Goal: Information Seeking & Learning: Learn about a topic

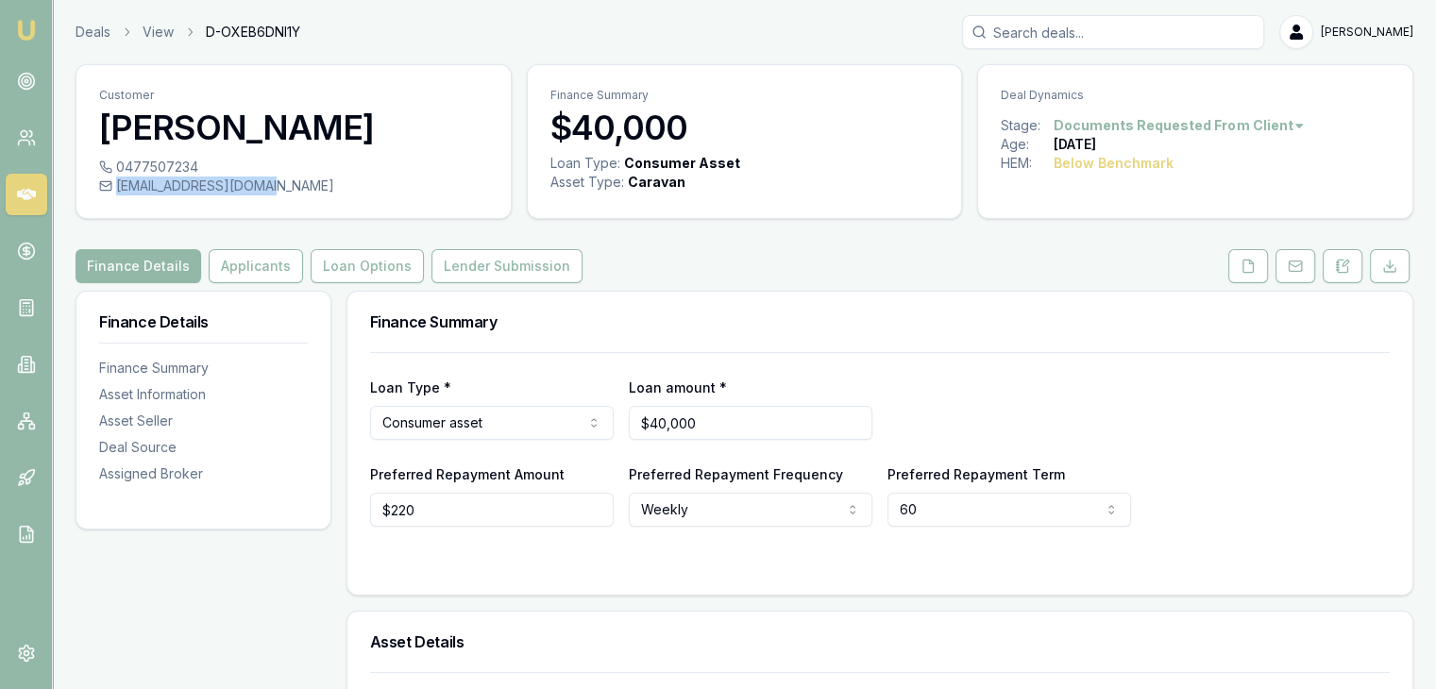
drag, startPoint x: 273, startPoint y: 185, endPoint x: 119, endPoint y: 190, distance: 154.0
click at [119, 190] on div "[EMAIL_ADDRESS][DOMAIN_NAME]" at bounding box center [293, 186] width 389 height 19
copy div "[EMAIL_ADDRESS][DOMAIN_NAME]"
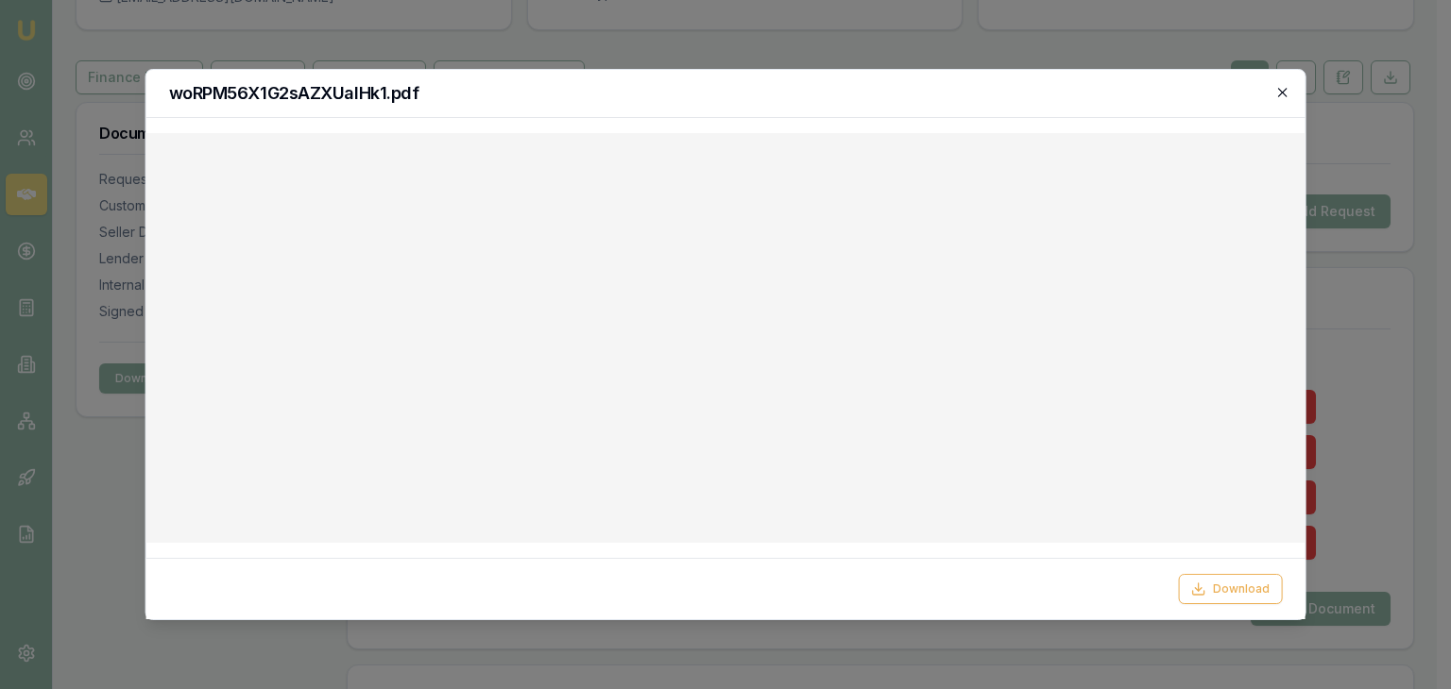
click at [1284, 91] on icon "button" at bounding box center [1282, 92] width 8 height 8
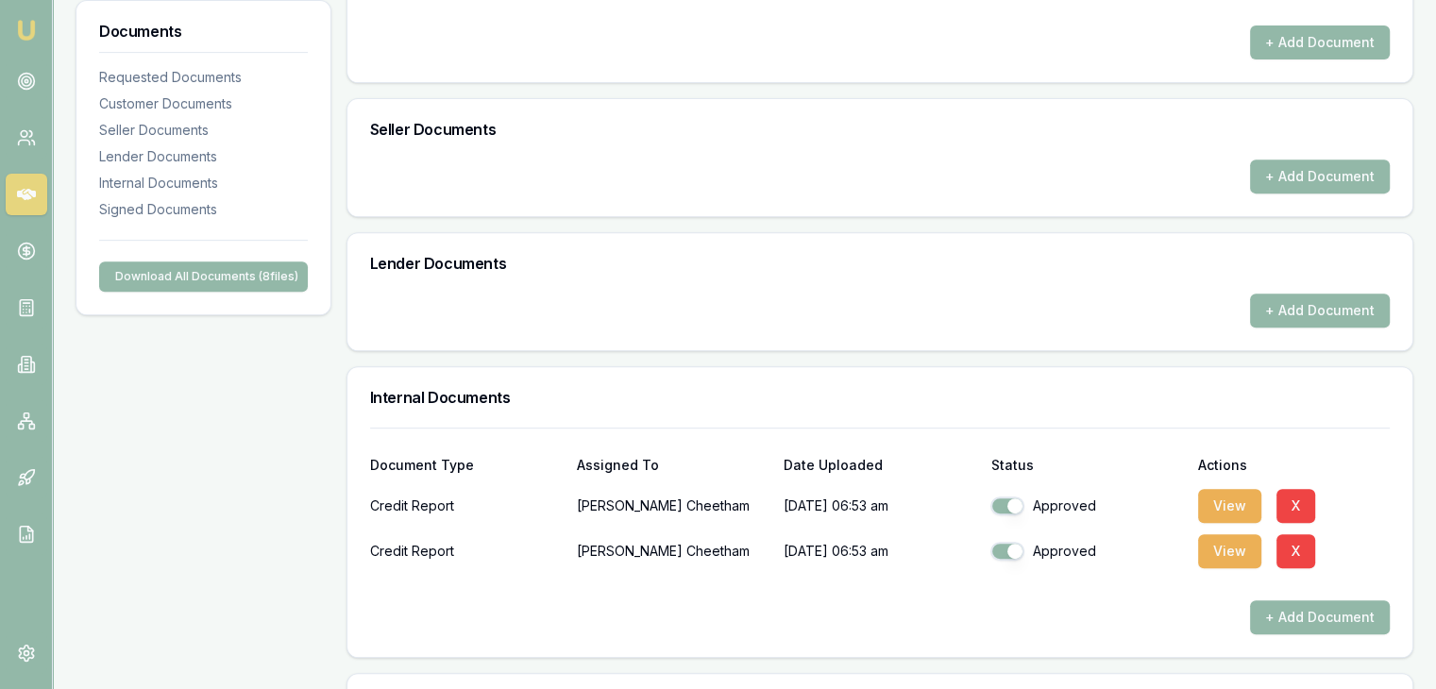
scroll to position [850, 0]
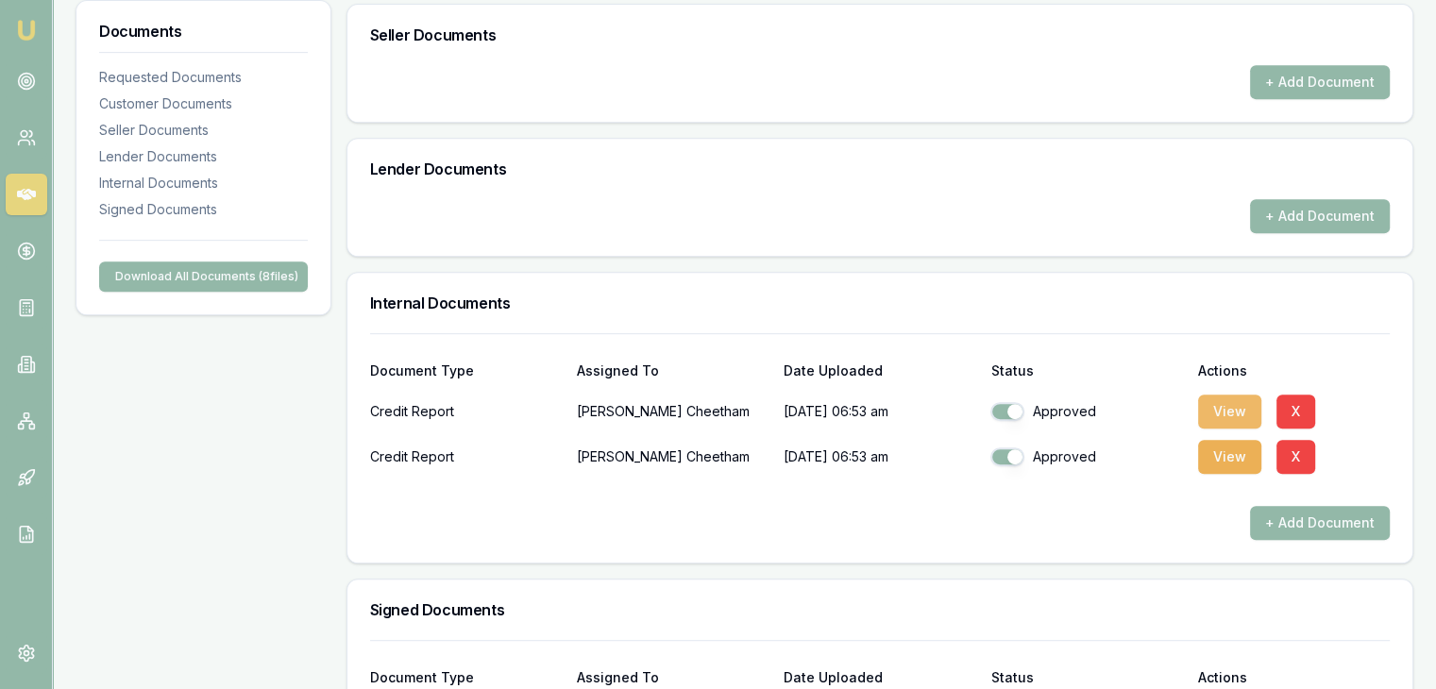
click at [1229, 401] on button "View" at bounding box center [1229, 412] width 63 height 34
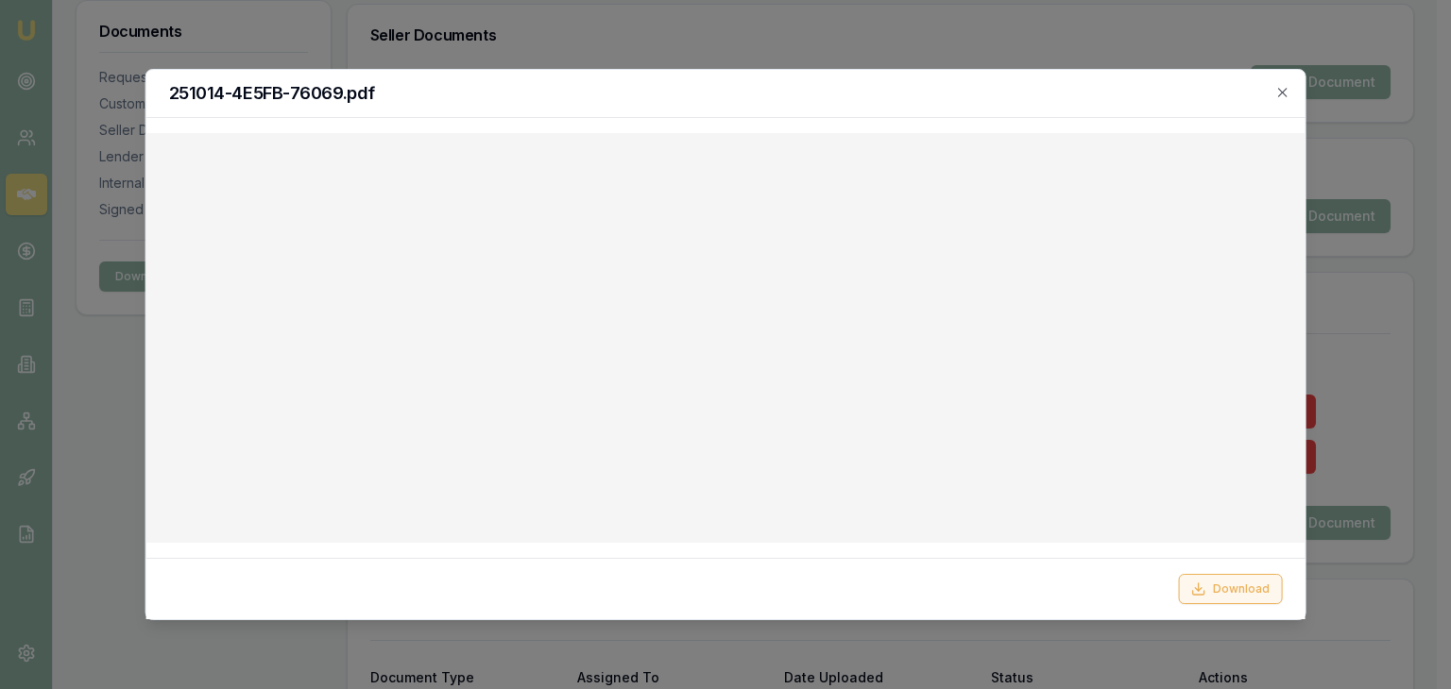
click at [1231, 591] on button "Download" at bounding box center [1230, 589] width 104 height 30
click at [1280, 90] on icon "button" at bounding box center [1282, 92] width 8 height 8
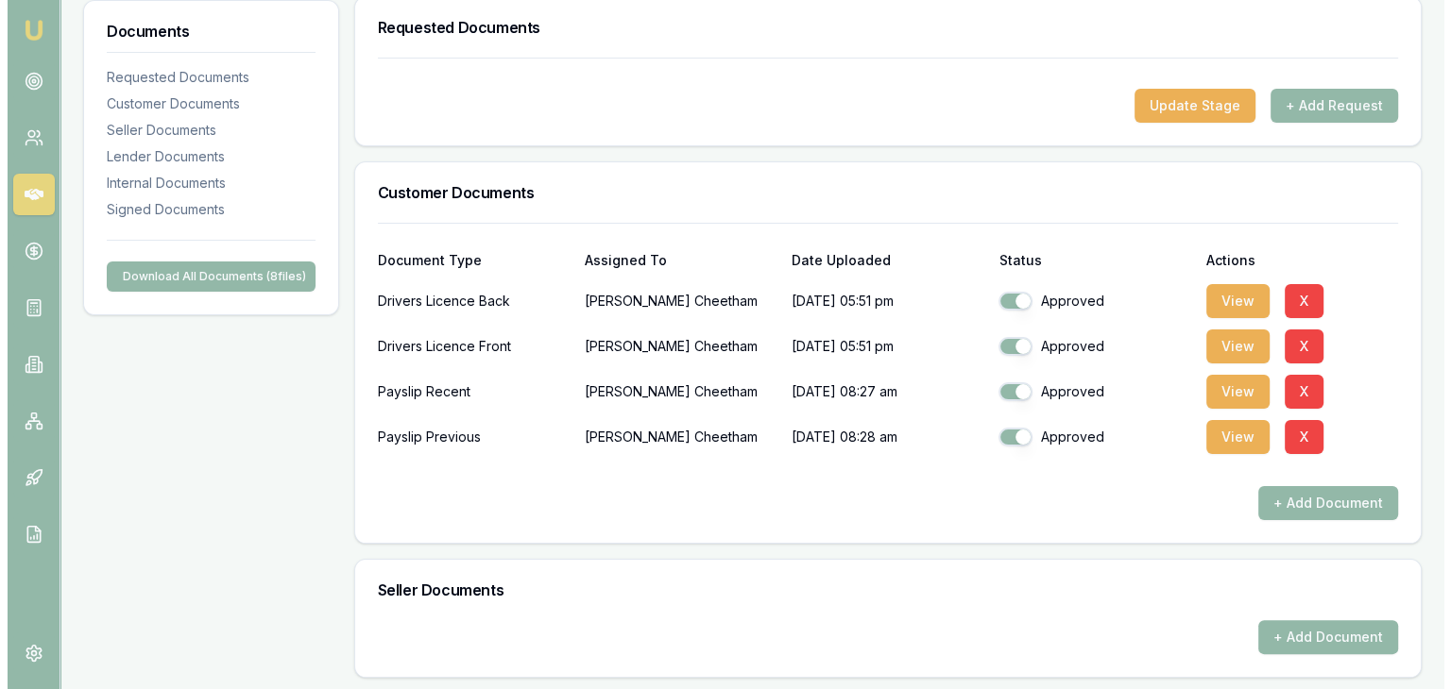
scroll to position [283, 0]
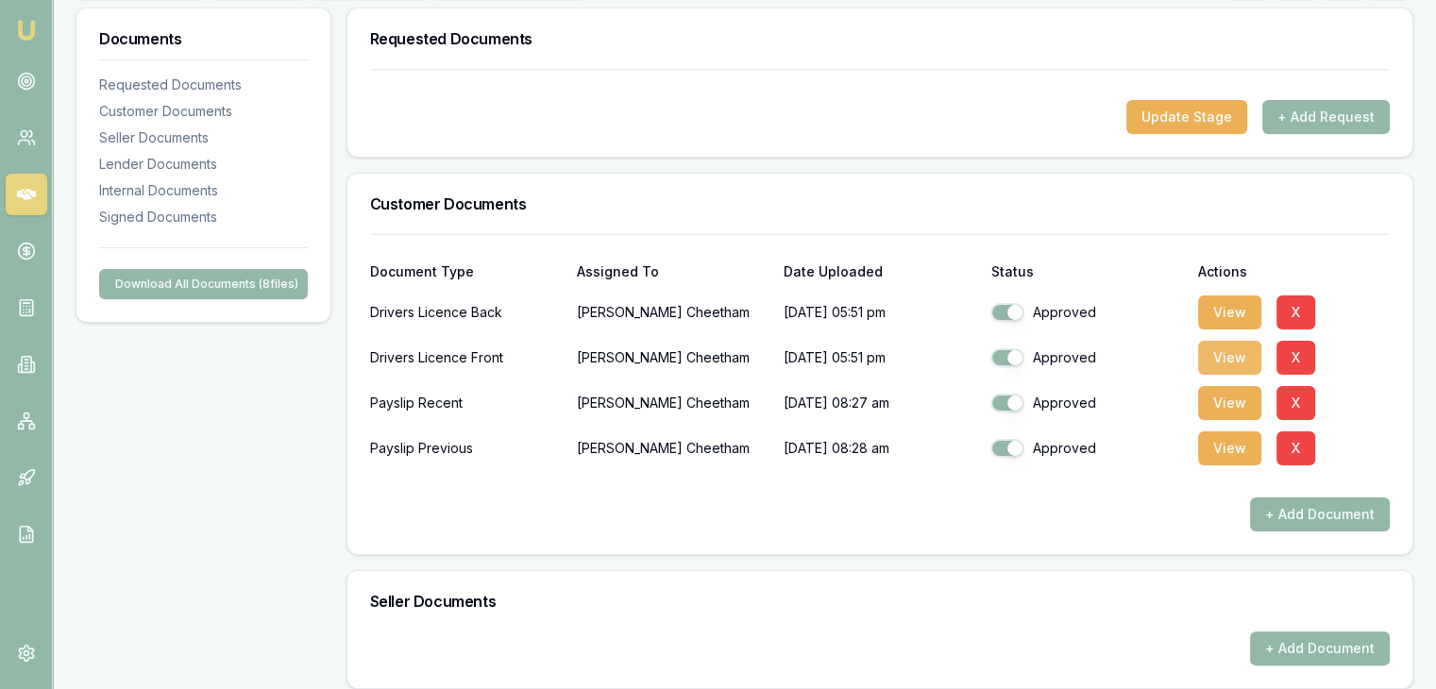
click at [1235, 350] on button "View" at bounding box center [1229, 358] width 63 height 34
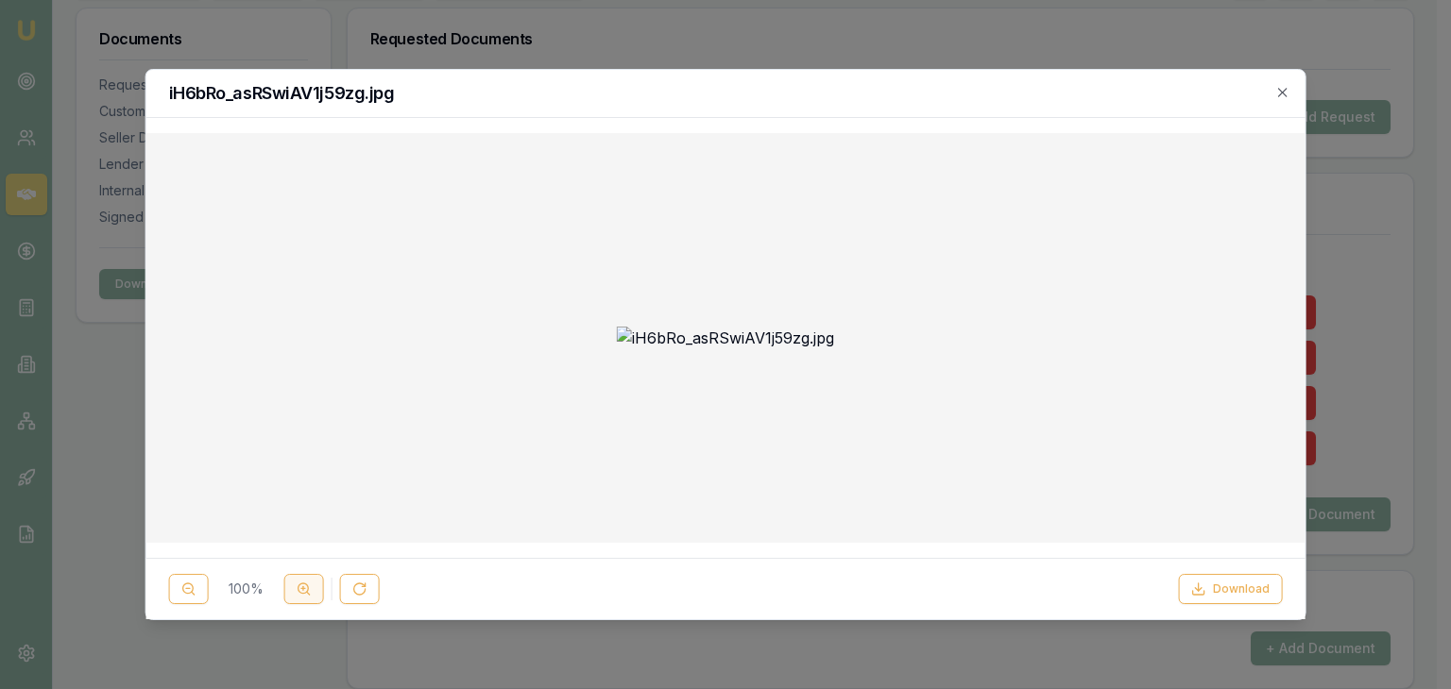
click at [305, 584] on circle at bounding box center [303, 589] width 10 height 10
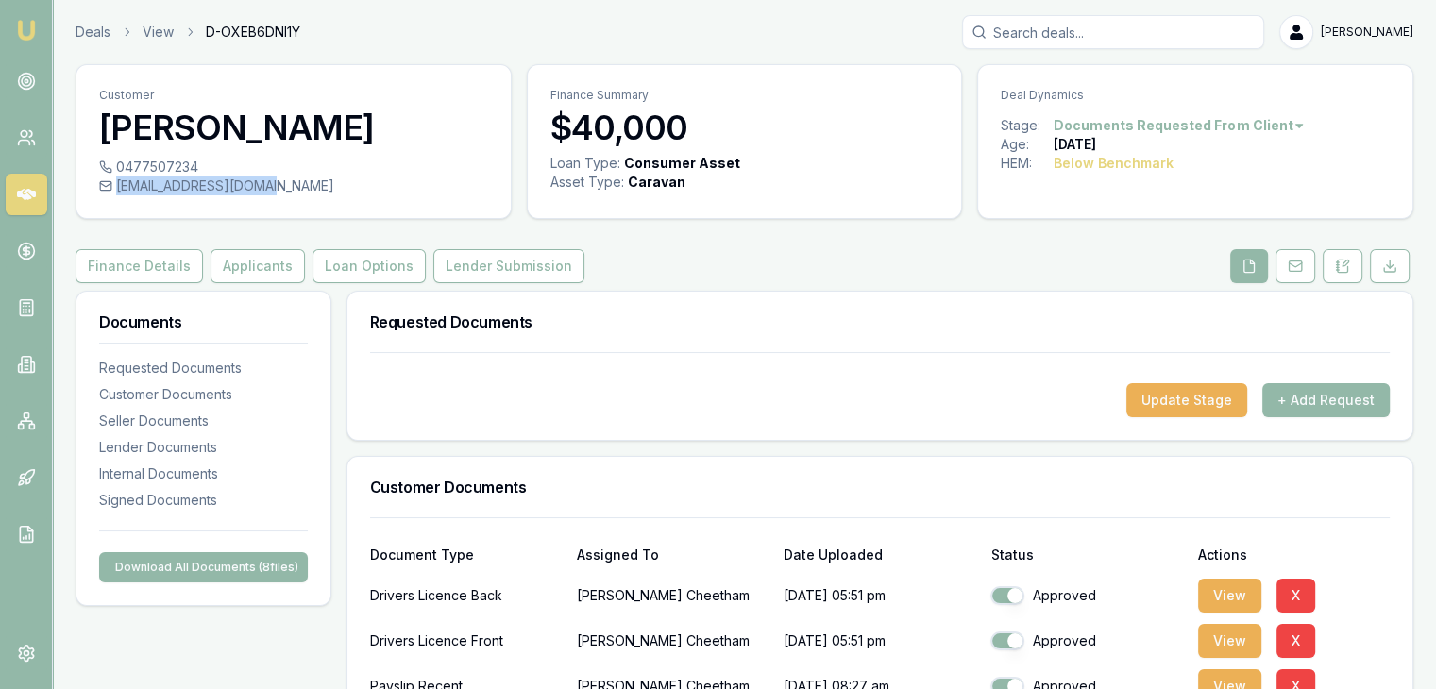
drag, startPoint x: 117, startPoint y: 191, endPoint x: 272, endPoint y: 180, distance: 155.2
click at [272, 180] on div "[EMAIL_ADDRESS][DOMAIN_NAME]" at bounding box center [293, 186] width 389 height 19
copy div "[EMAIL_ADDRESS][DOMAIN_NAME]"
drag, startPoint x: 117, startPoint y: 165, endPoint x: 195, endPoint y: 162, distance: 77.5
click at [195, 162] on div "0477507234" at bounding box center [293, 167] width 389 height 19
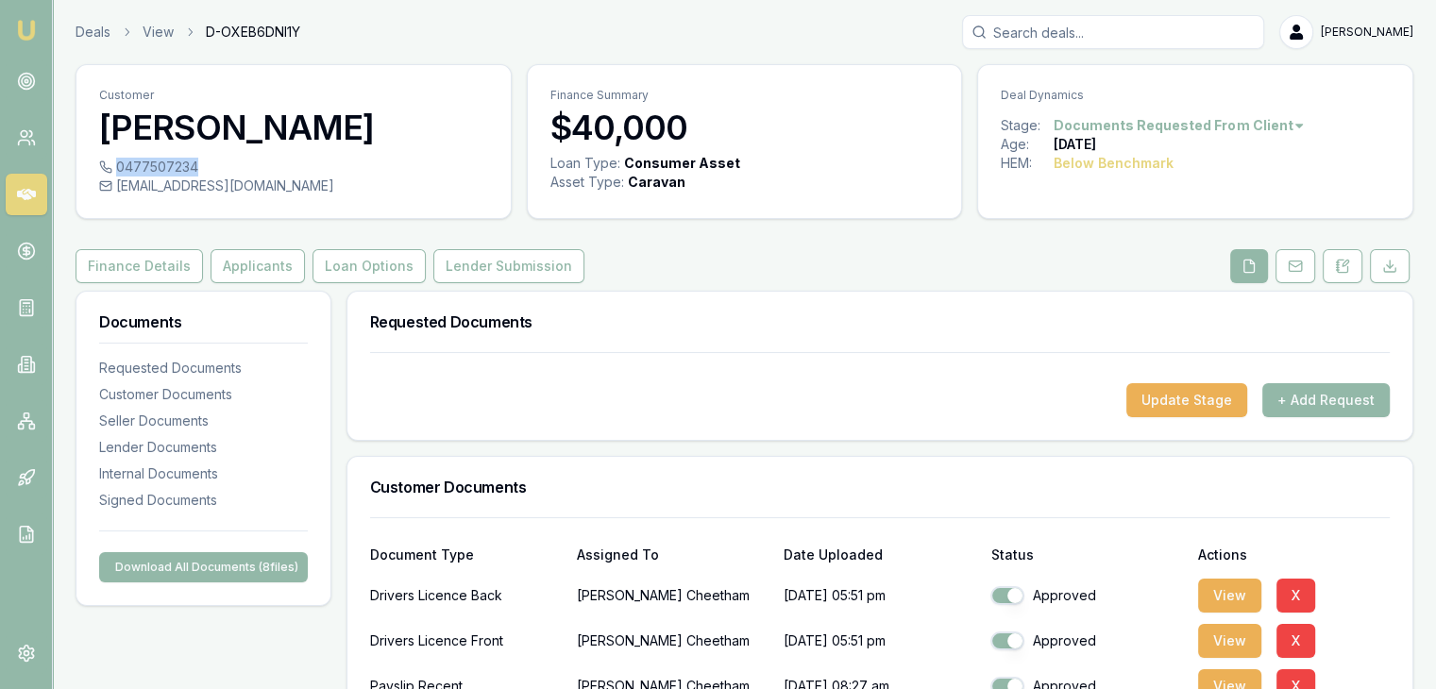
copy div "0477507234"
click at [34, 356] on icon at bounding box center [26, 364] width 19 height 19
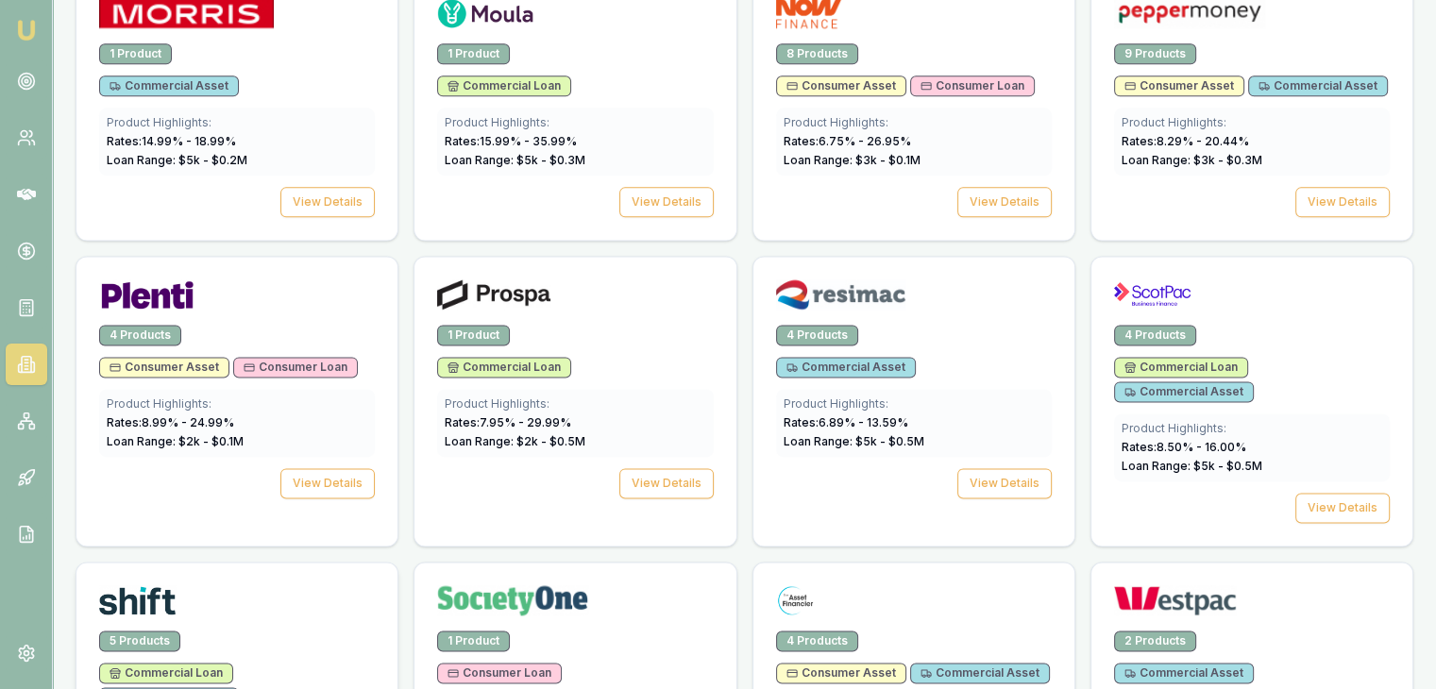
scroll to position [2456, 0]
click at [320, 467] on button "View Details" at bounding box center [327, 482] width 94 height 30
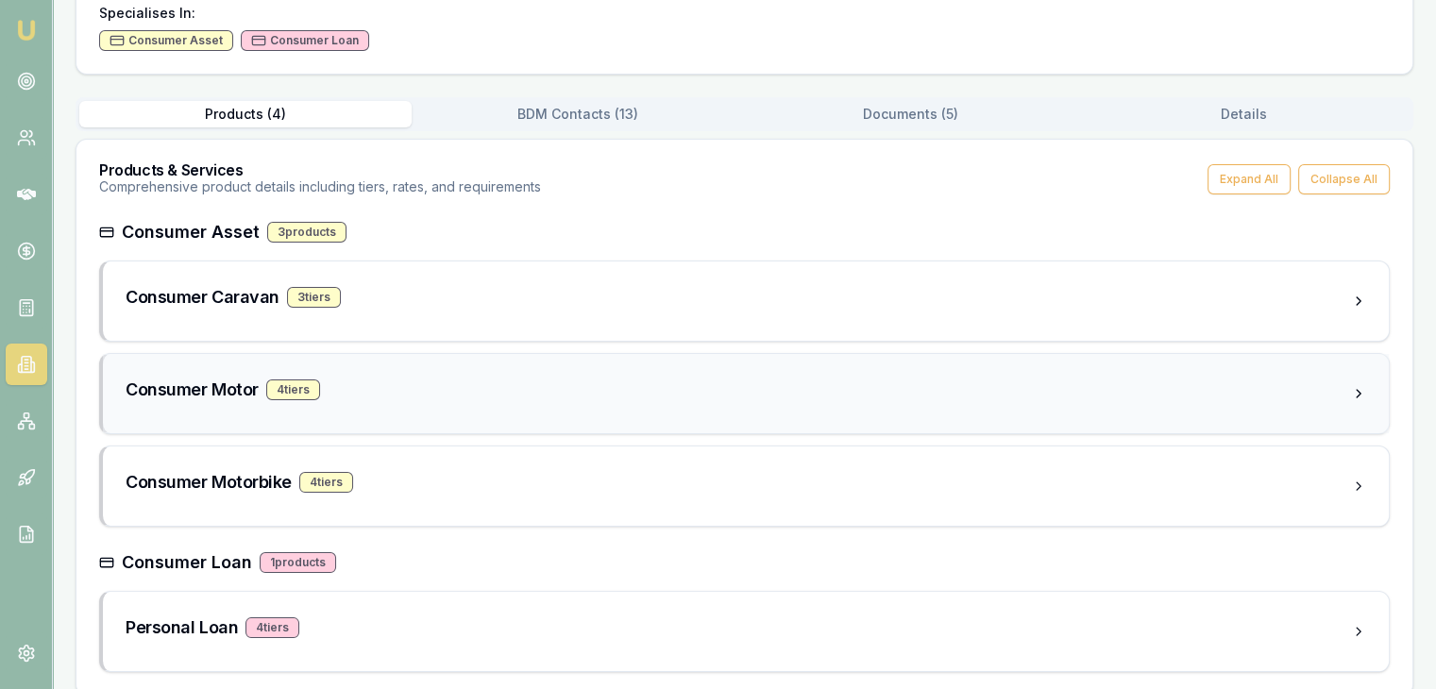
scroll to position [246, 0]
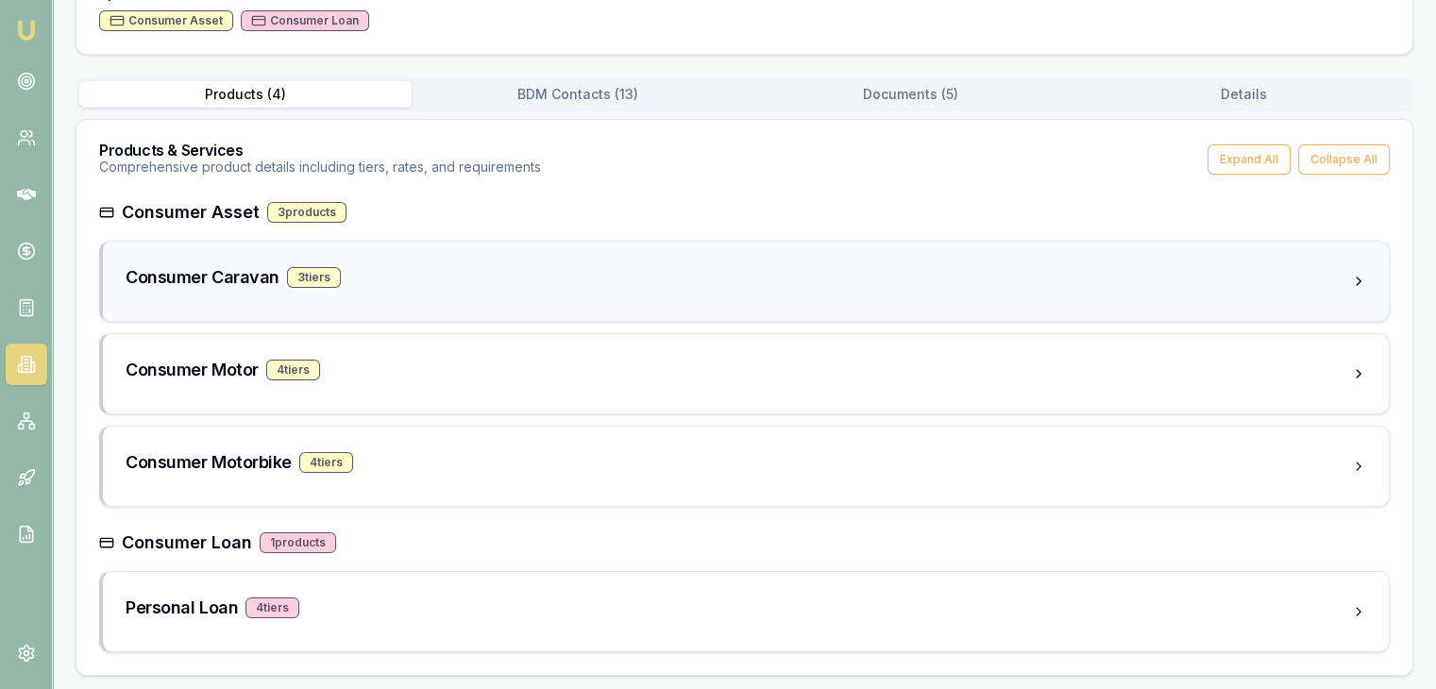
click at [317, 269] on div "3 tier s" at bounding box center [314, 277] width 54 height 21
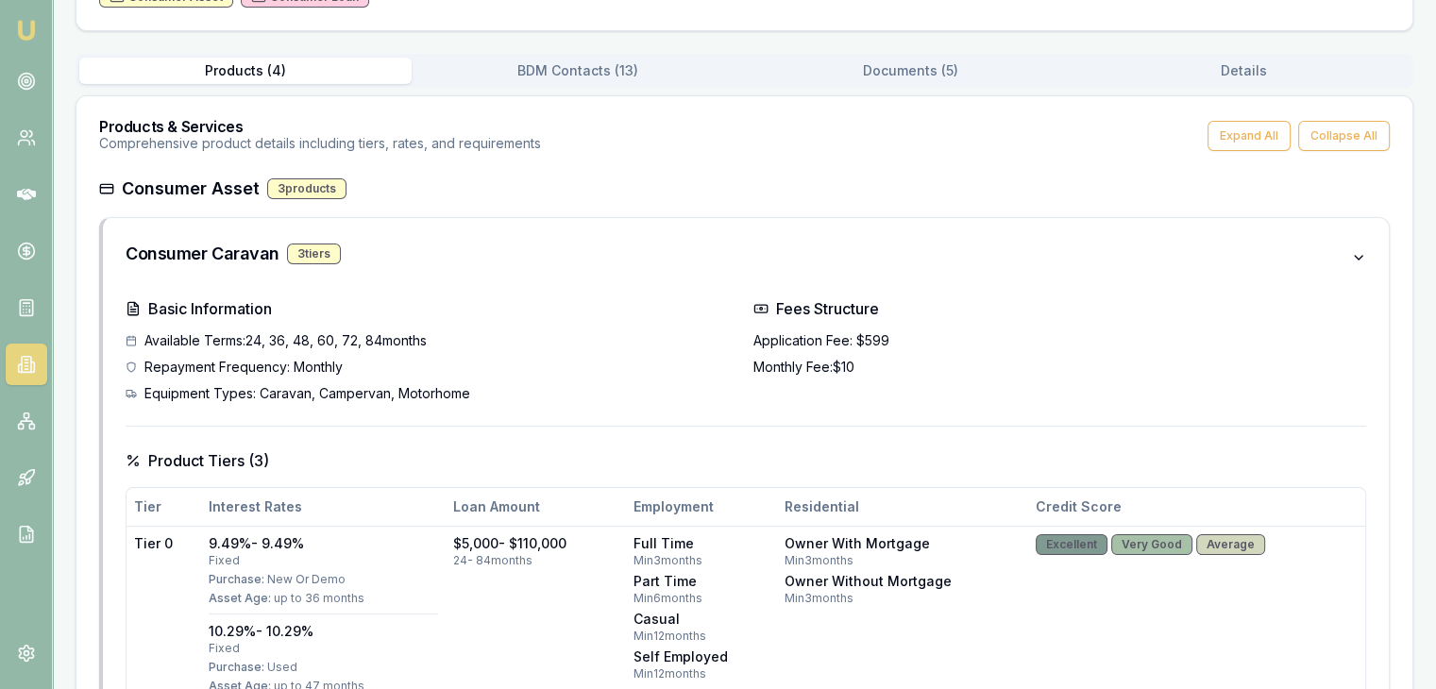
scroll to position [0, 0]
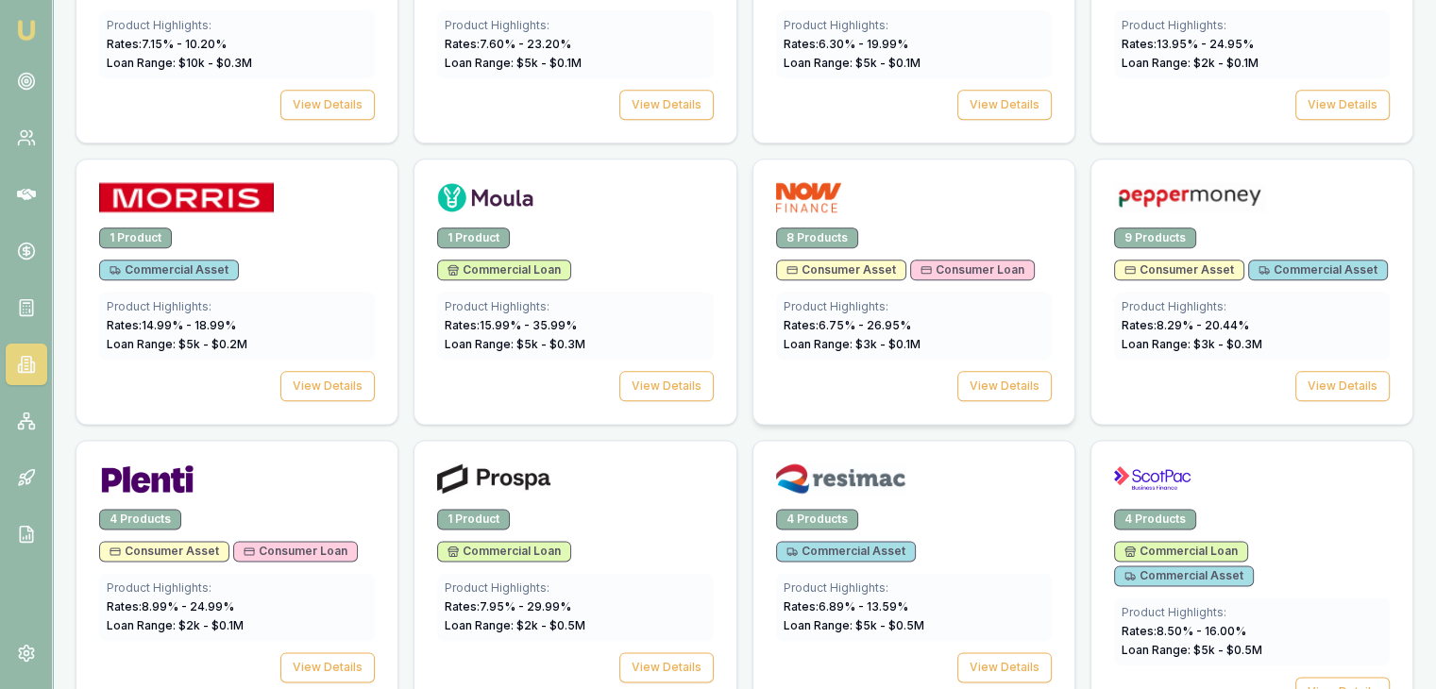
scroll to position [2267, 0]
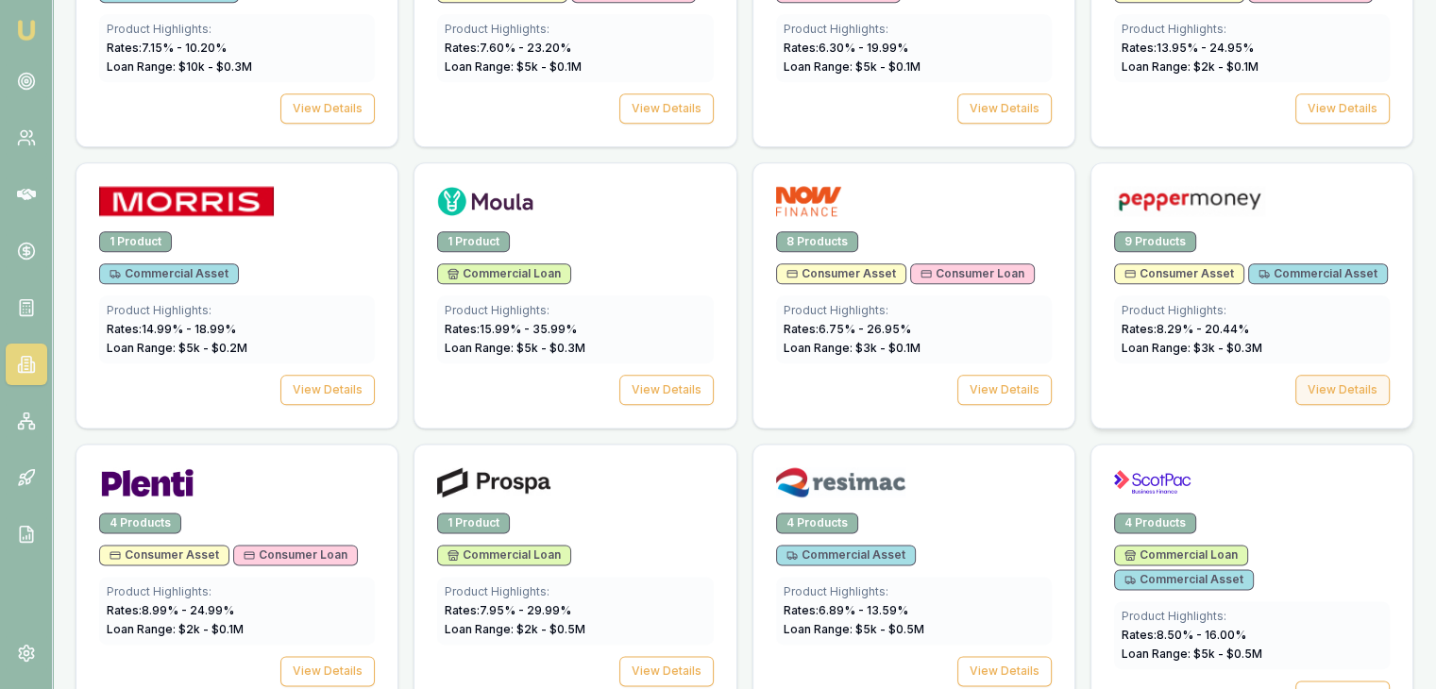
click at [1343, 375] on button "View Details" at bounding box center [1343, 390] width 94 height 30
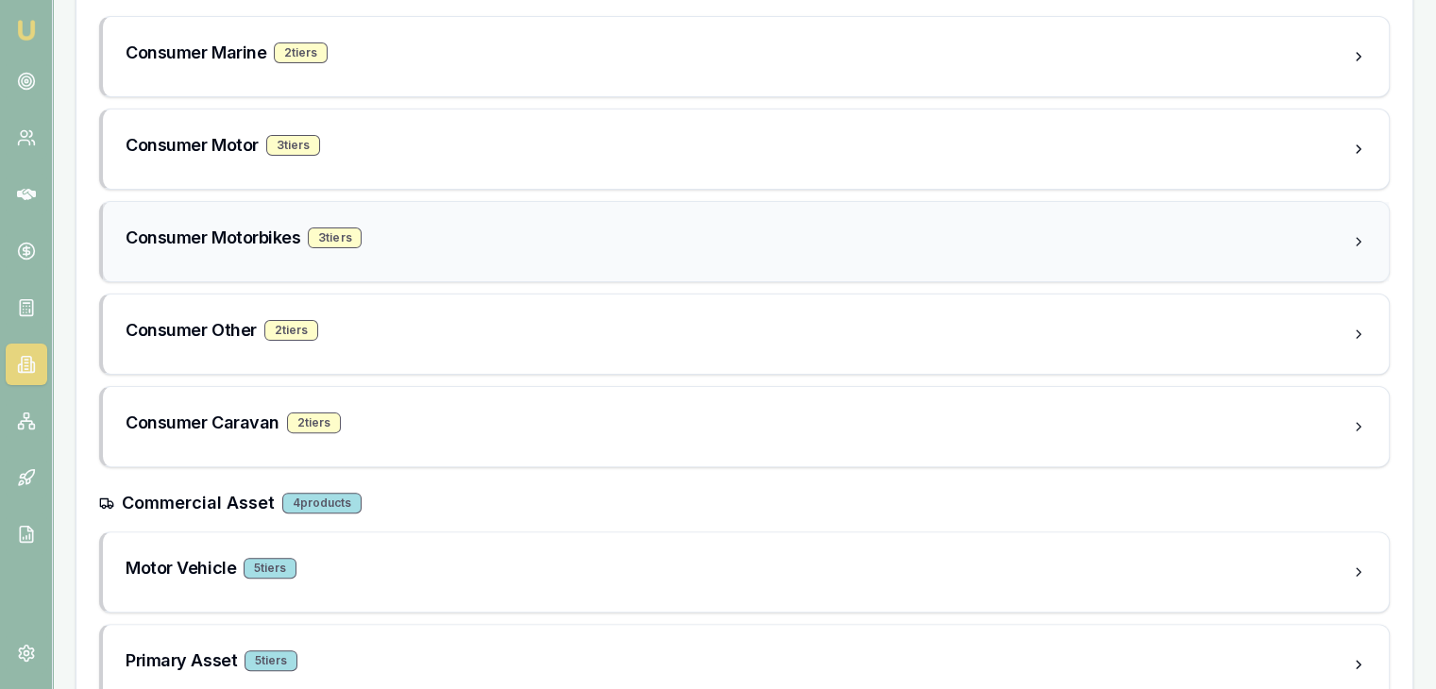
scroll to position [472, 0]
click at [314, 416] on div "2 tier s" at bounding box center [314, 421] width 54 height 21
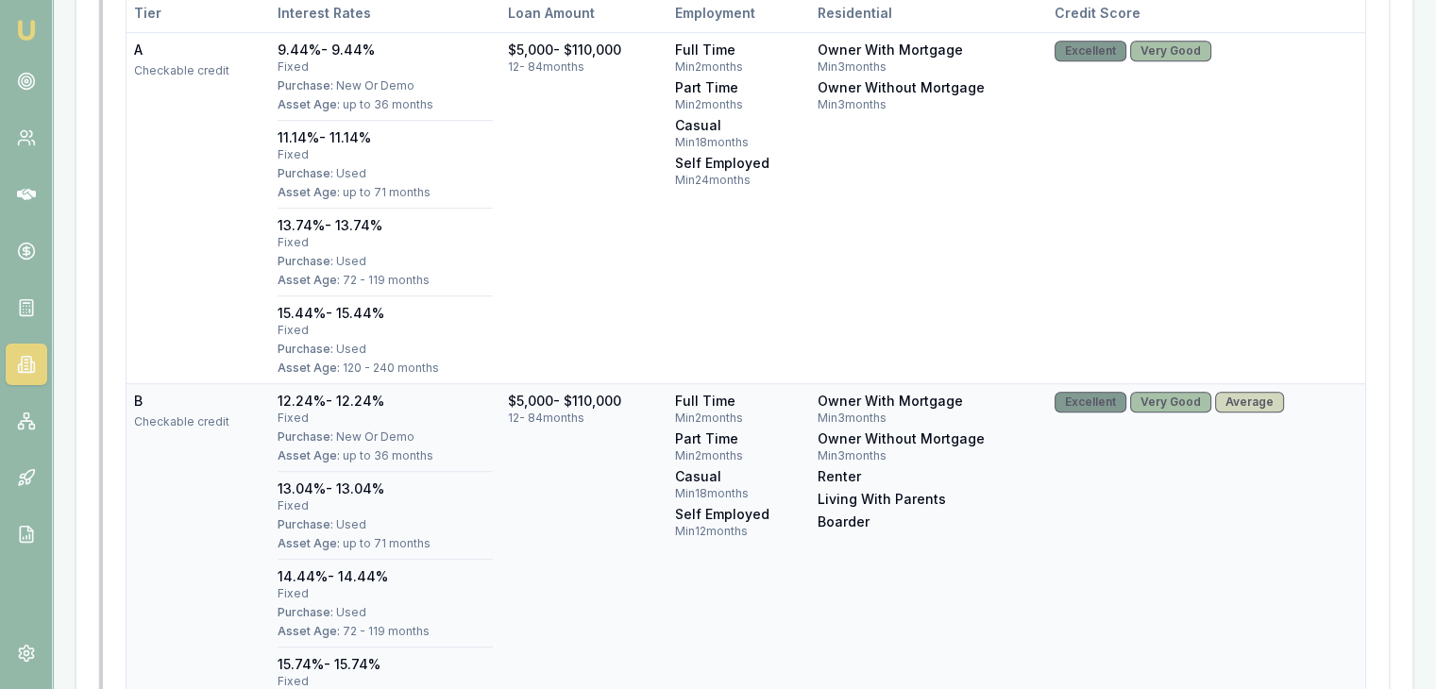
scroll to position [1228, 0]
